Goal: Use online tool/utility: Utilize a website feature to perform a specific function

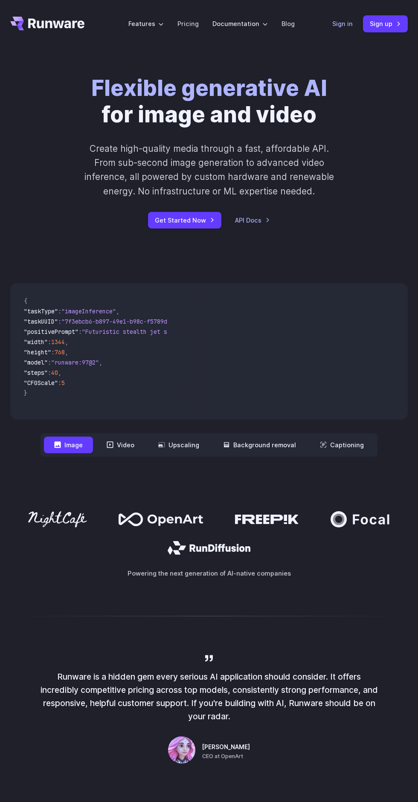
click at [339, 23] on link "Sign in" at bounding box center [342, 24] width 20 height 10
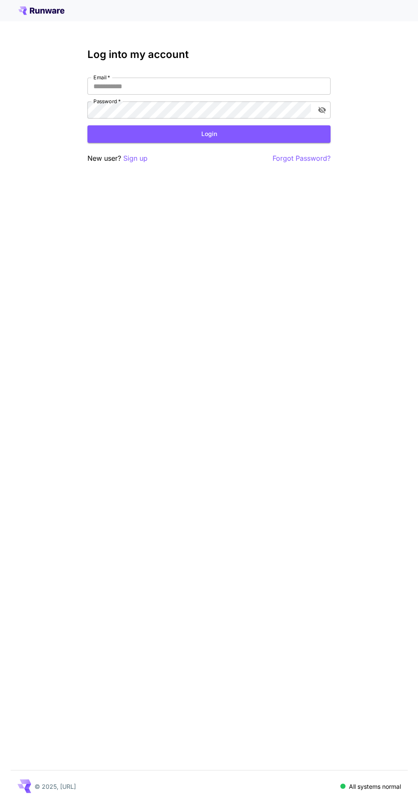
click at [237, 86] on input "Email   *" at bounding box center [208, 86] width 243 height 17
type input "**********"
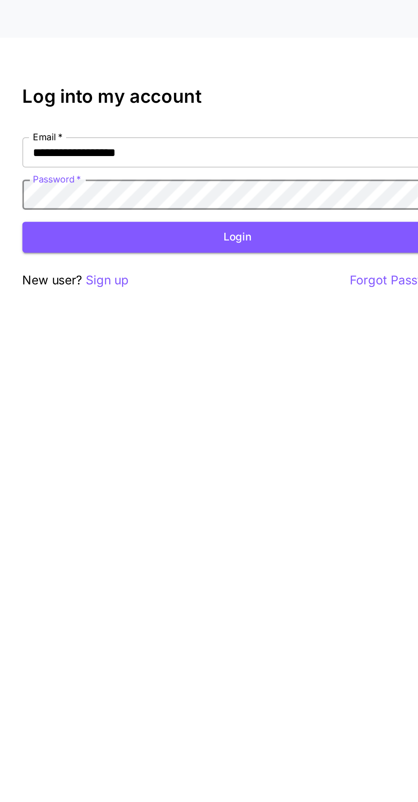
click at [258, 133] on button "Login" at bounding box center [208, 133] width 243 height 17
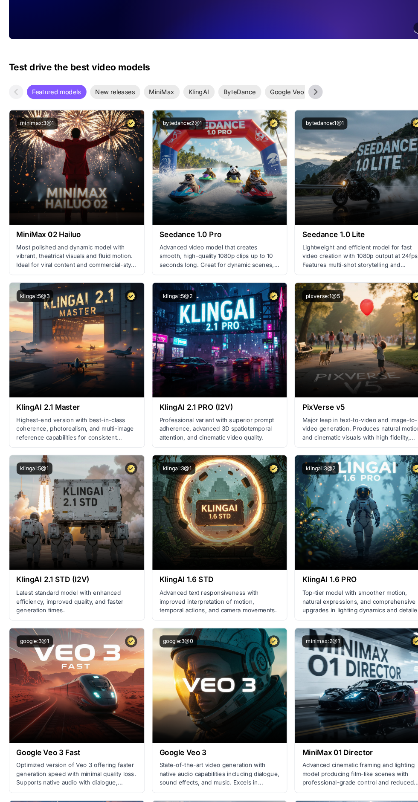
scroll to position [189, 0]
click at [226, 413] on div "Launch in Playground" at bounding box center [209, 361] width 128 height 109
click at [212, 363] on span "Launch in Playground" at bounding box center [204, 361] width 64 height 7
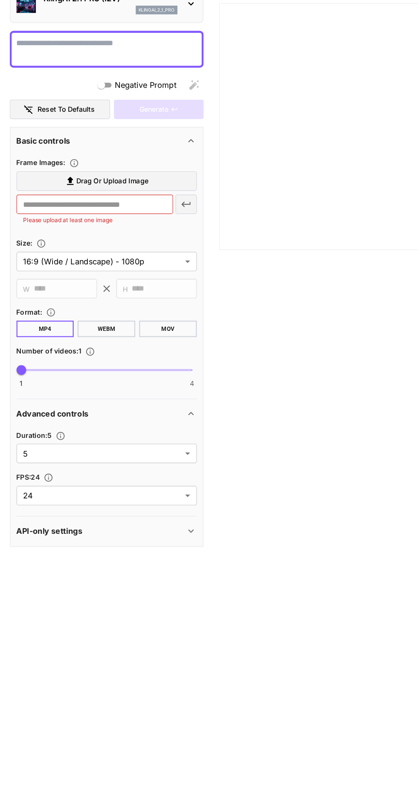
click at [87, 240] on label "Drag or upload image" at bounding box center [93, 245] width 159 height 17
click at [0, 0] on input "Drag or upload image" at bounding box center [0, 0] width 0 height 0
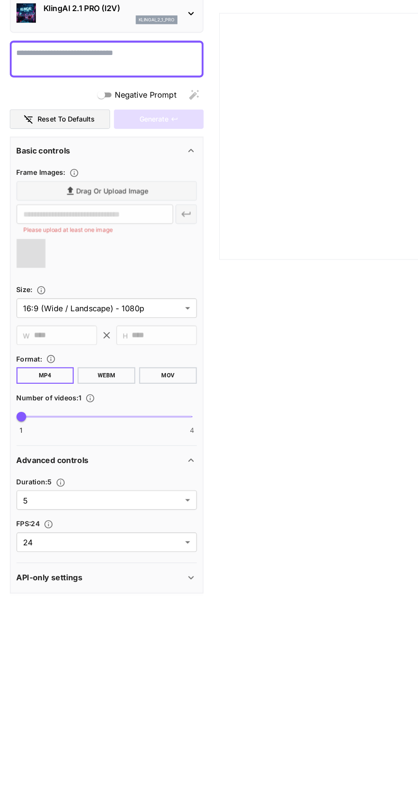
type input "**********"
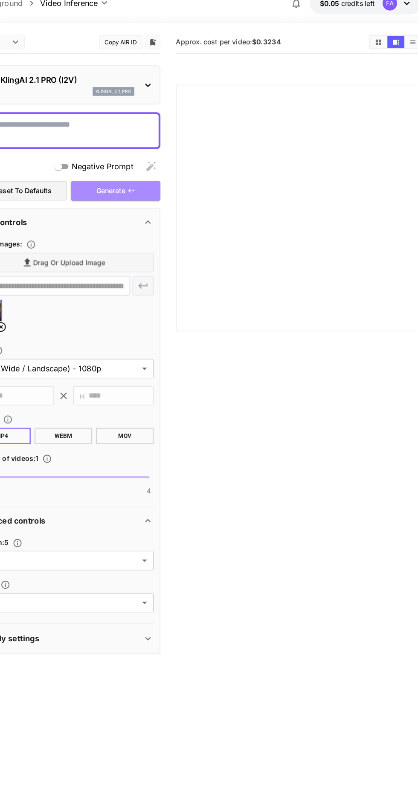
click at [131, 178] on div "Generate" at bounding box center [139, 182] width 78 height 17
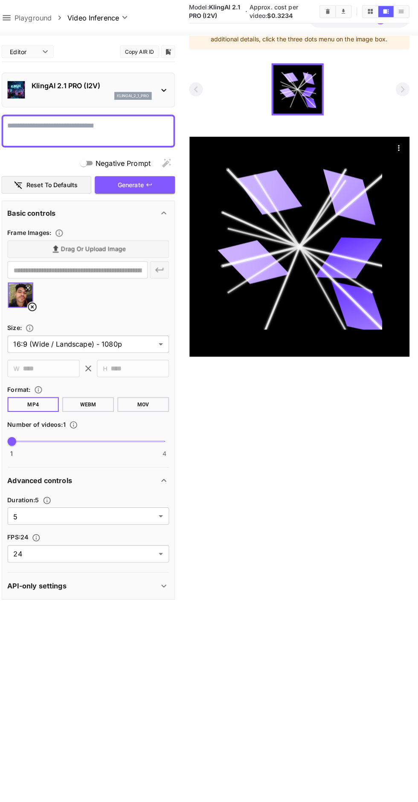
scroll to position [69, 0]
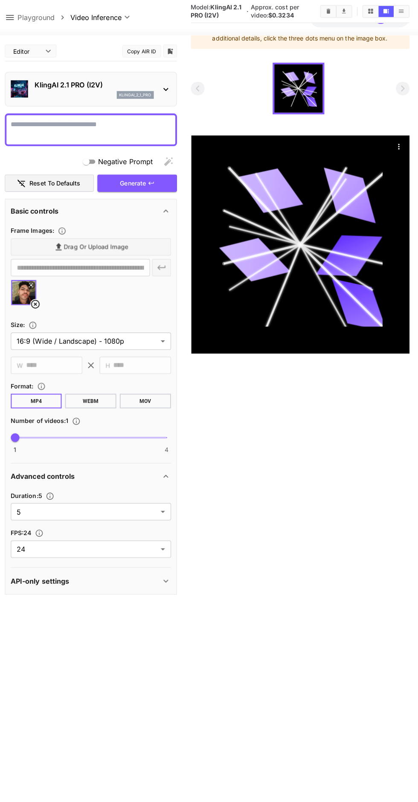
click at [47, 128] on textarea "Negative Prompt" at bounding box center [93, 129] width 159 height 20
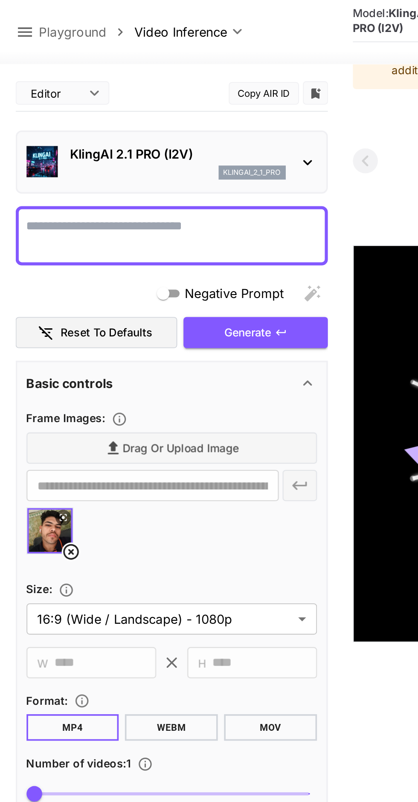
type textarea "*"
type textarea "**********"
click at [163, 185] on div "Generate" at bounding box center [139, 181] width 78 height 17
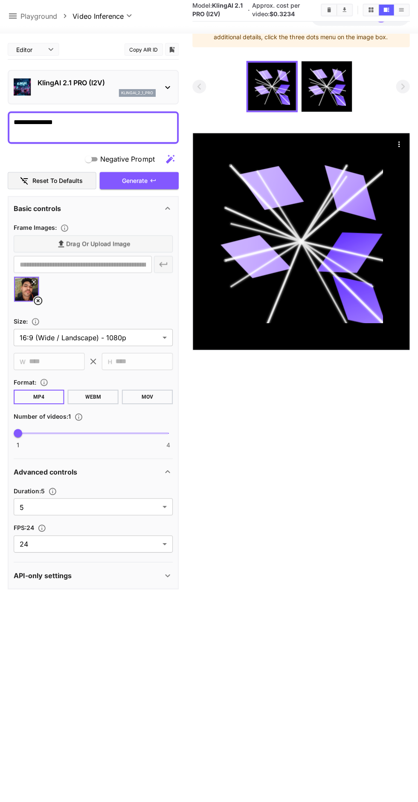
click at [157, 267] on div "**********" at bounding box center [93, 265] width 159 height 17
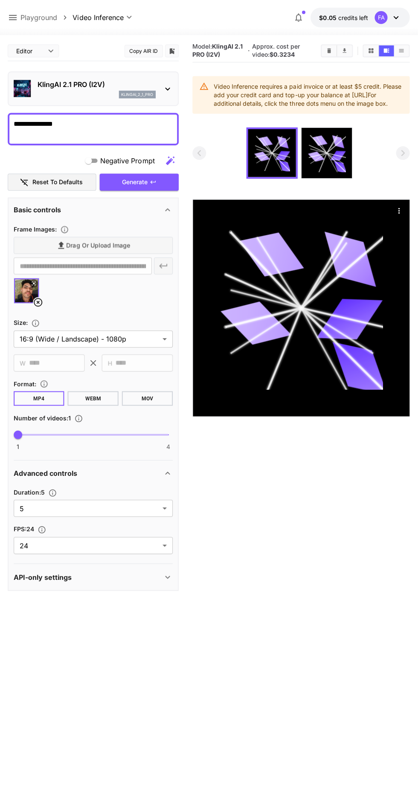
scroll to position [0, 0]
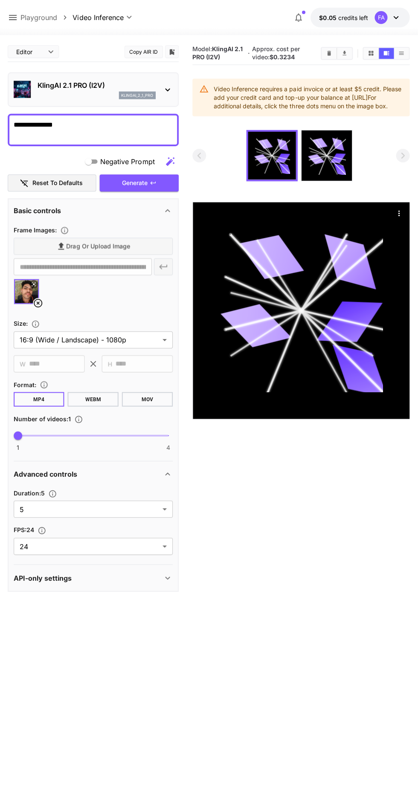
click at [326, 162] on icon at bounding box center [327, 155] width 38 height 38
click at [286, 176] on icon at bounding box center [285, 169] width 14 height 12
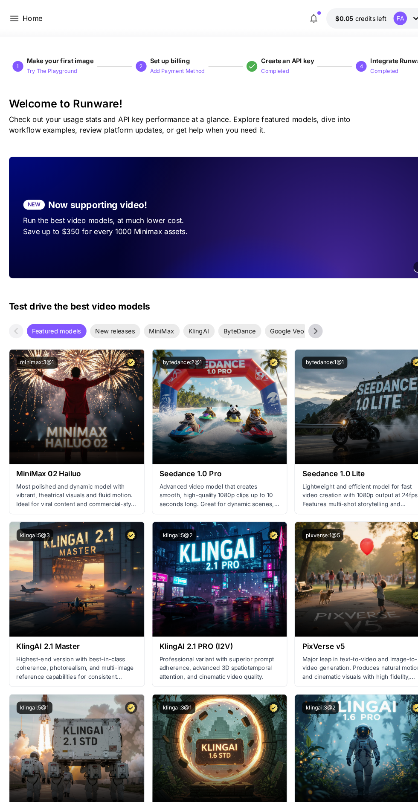
click at [28, 17] on p "Home" at bounding box center [30, 17] width 19 height 10
click at [31, 18] on p "Home" at bounding box center [30, 17] width 19 height 10
click at [13, 21] on icon at bounding box center [14, 17] width 10 height 10
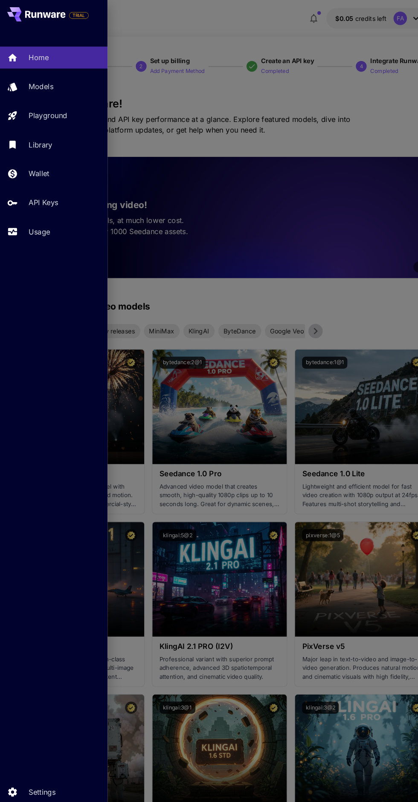
click at [26, 78] on link "Models" at bounding box center [51, 82] width 102 height 21
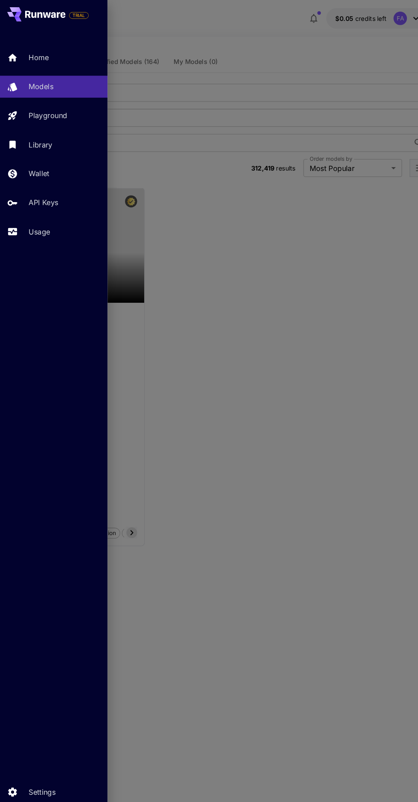
click at [236, 373] on div at bounding box center [209, 401] width 418 height 802
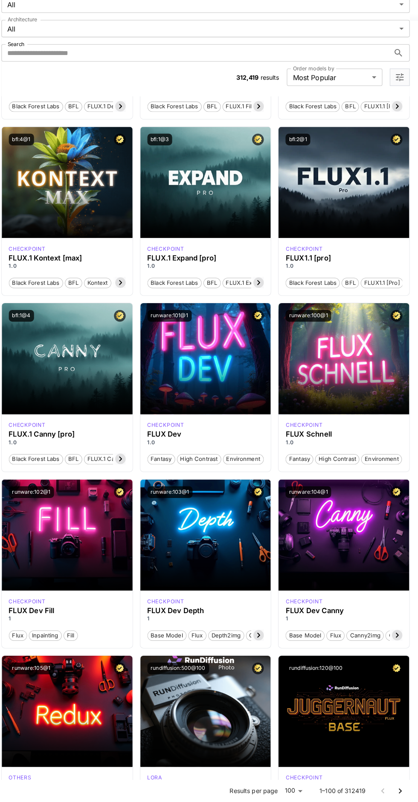
scroll to position [559, 0]
click at [340, 567] on div "Launch in Playground" at bounding box center [344, 539] width 128 height 109
click at [352, 538] on span "Launch in Playground" at bounding box center [340, 539] width 64 height 7
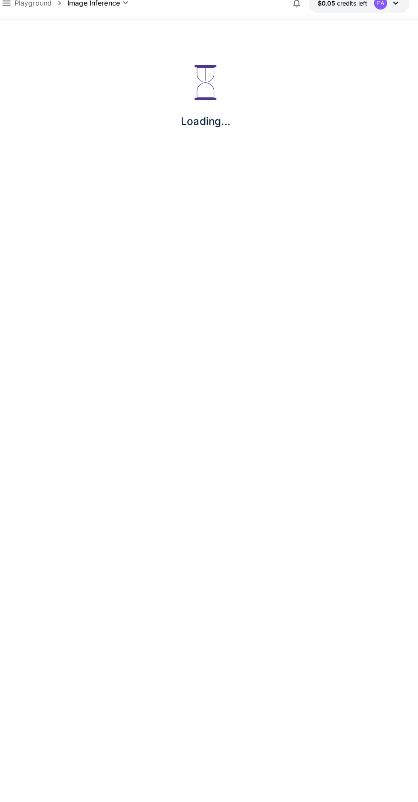
scroll to position [83, 0]
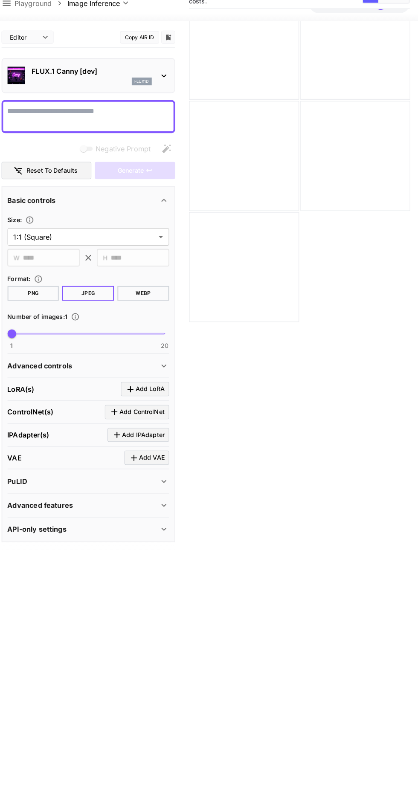
scroll to position [16, 0]
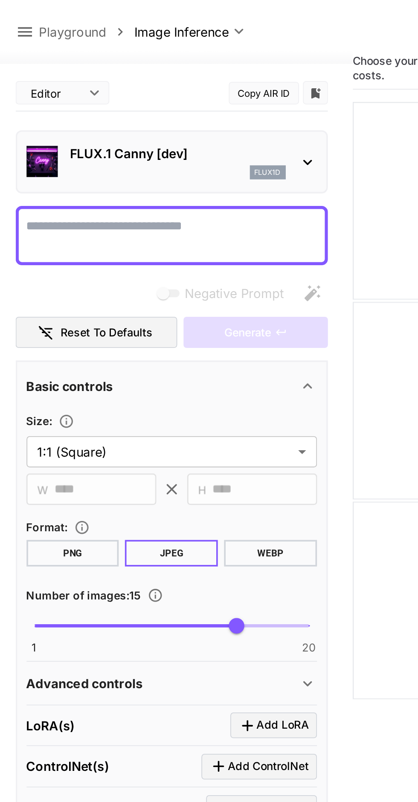
type input "**"
